Goal: Information Seeking & Learning: Learn about a topic

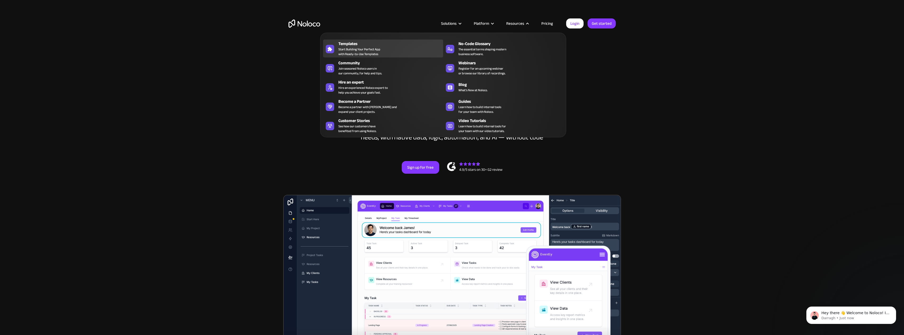
click at [379, 51] on span "Start Building Your Perfect App with Ready-to-Use Templates" at bounding box center [359, 52] width 42 height 10
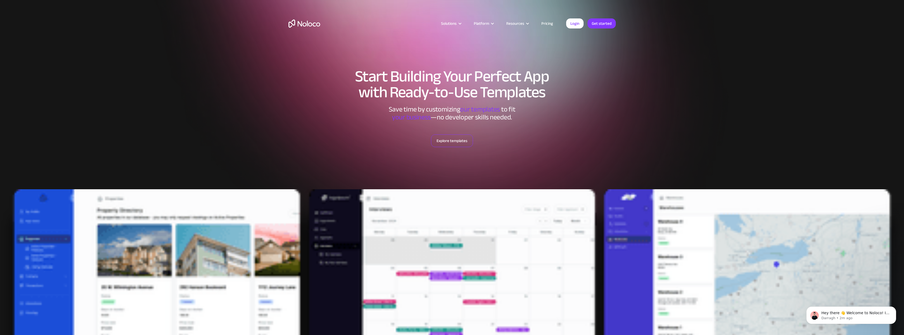
click at [458, 138] on link "Explore templates" at bounding box center [452, 141] width 42 height 13
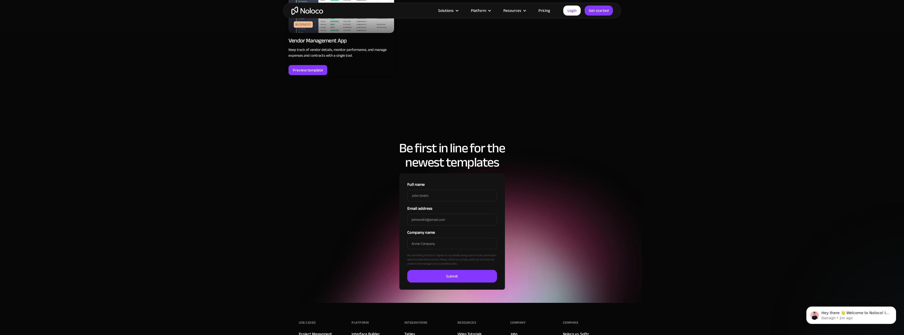
scroll to position [1851, 0]
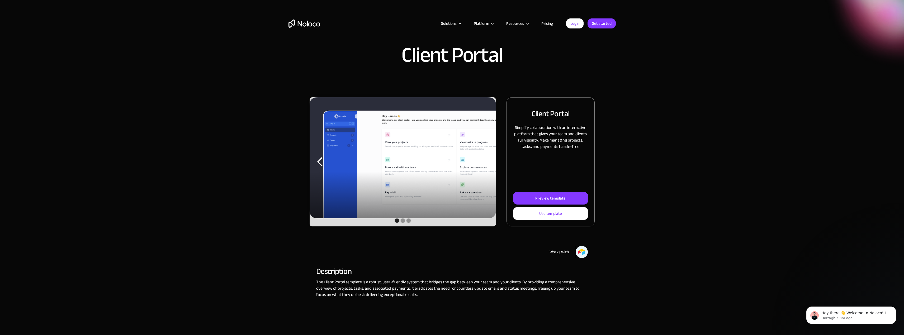
click at [489, 165] on div "next slide" at bounding box center [485, 162] width 11 height 11
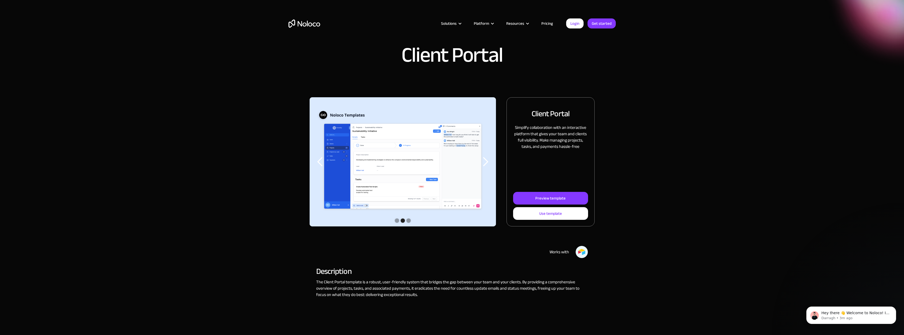
click at [489, 165] on div "next slide" at bounding box center [485, 162] width 11 height 11
